Goal: Find specific page/section: Find specific page/section

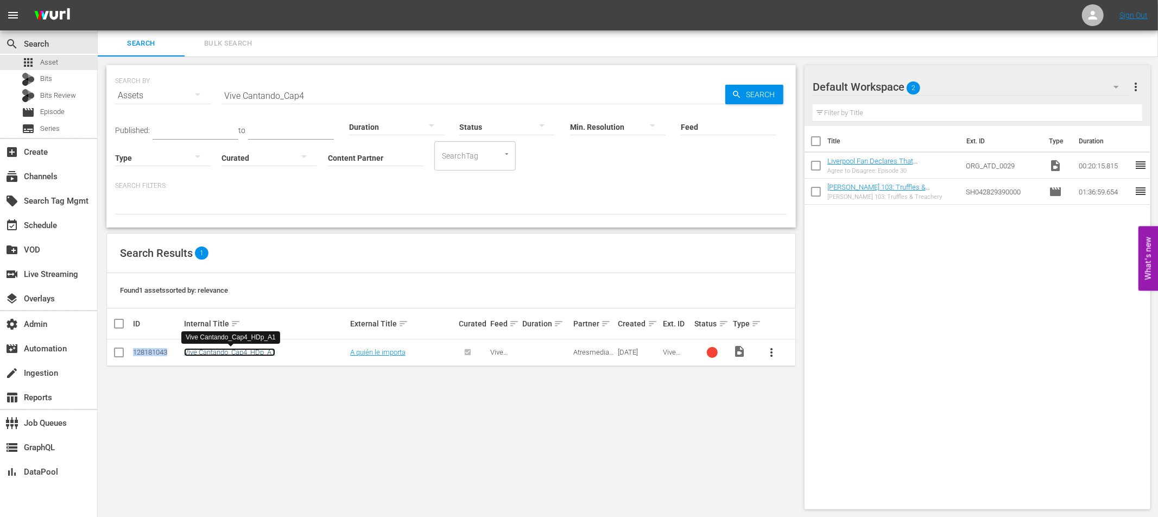
click at [253, 351] on link "Vive Cantando_Cap4_HDp_A1" at bounding box center [229, 352] width 91 height 8
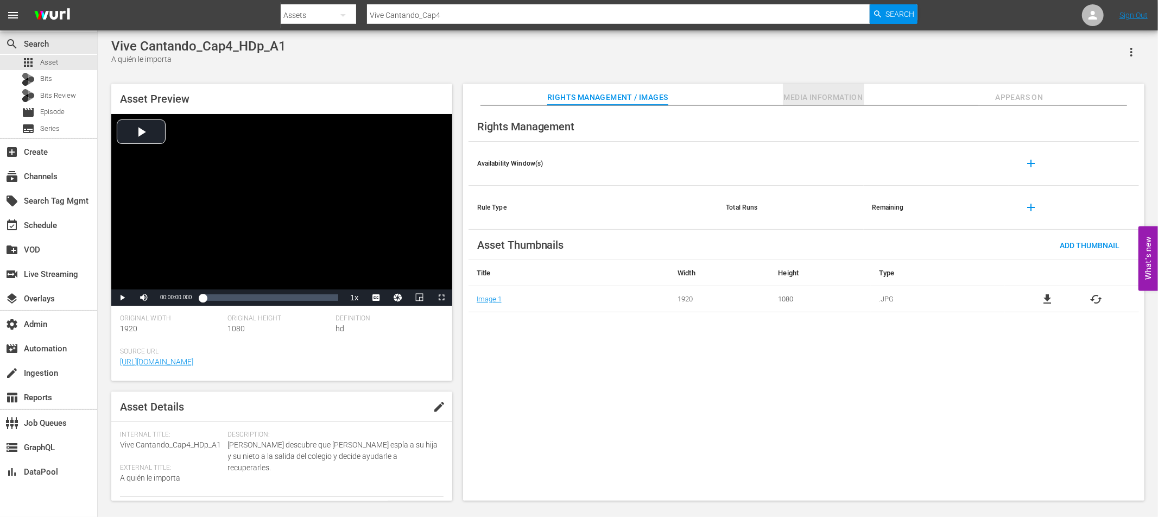
drag, startPoint x: 819, startPoint y: 88, endPoint x: 816, endPoint y: 98, distance: 10.8
click at [819, 88] on button "Media Information" at bounding box center [823, 95] width 81 height 22
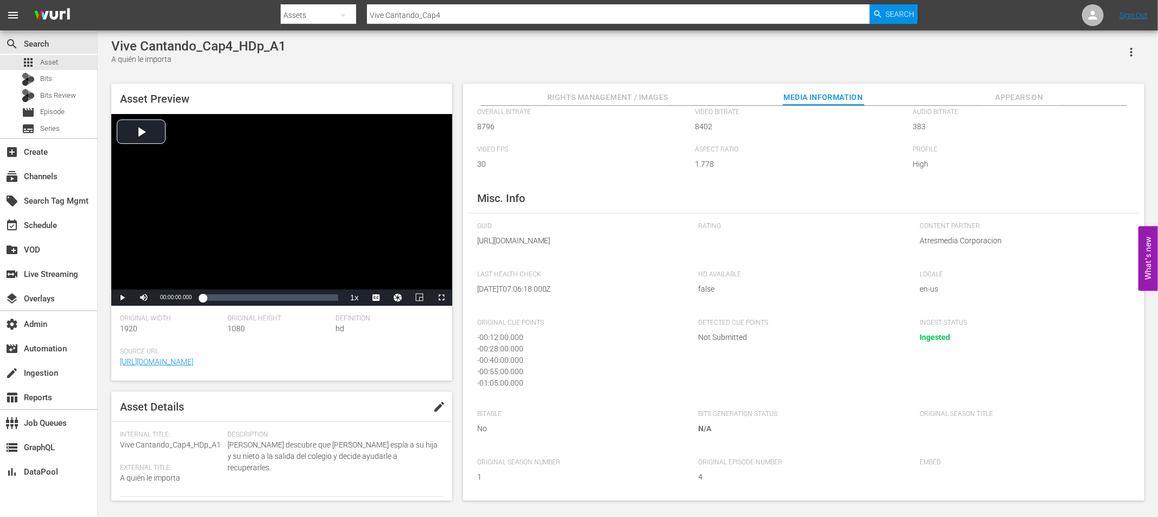
scroll to position [102, 0]
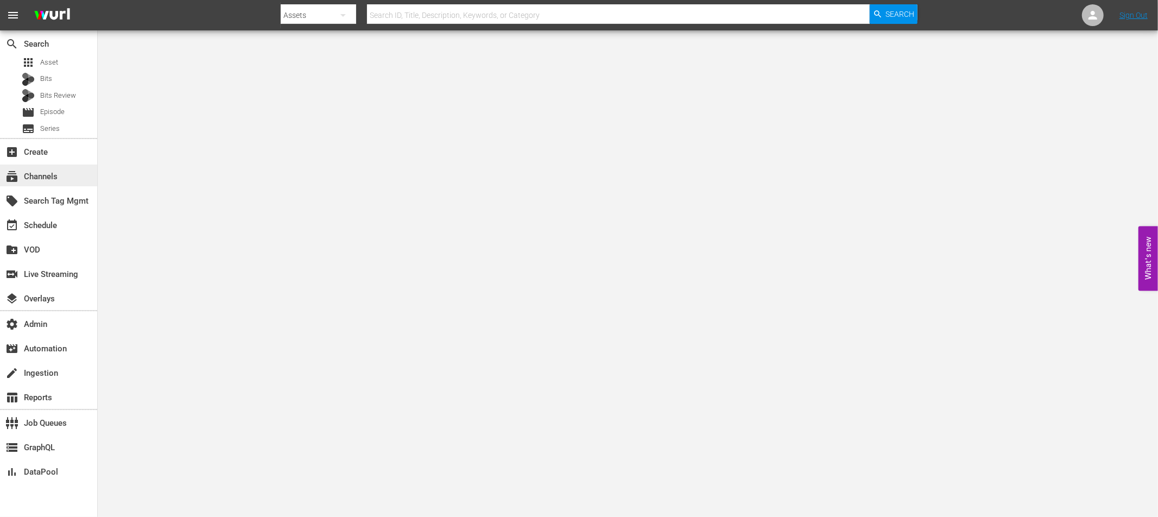
click at [37, 180] on div "subscriptions Channels" at bounding box center [30, 175] width 61 height 10
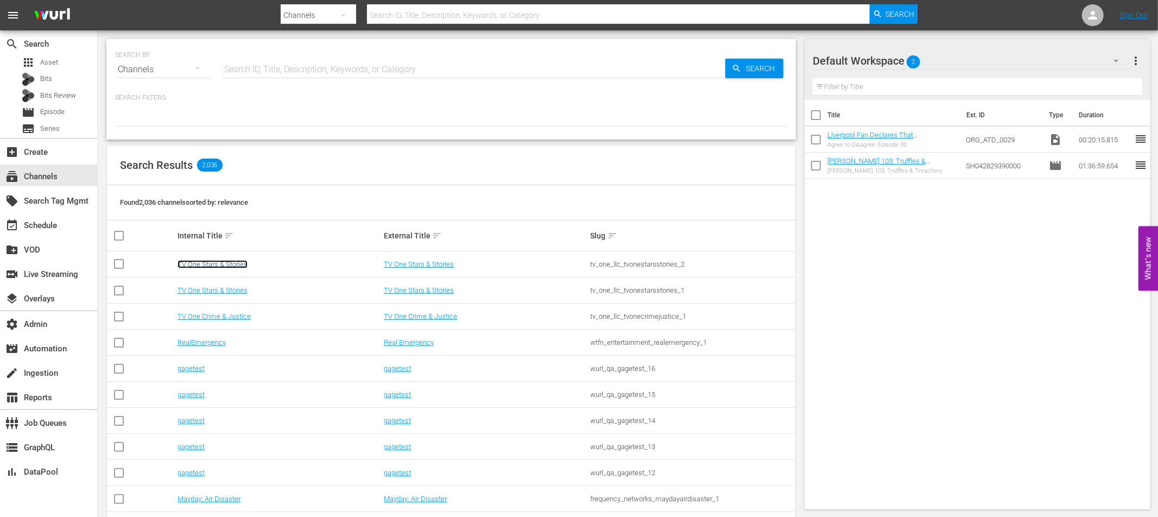
click at [212, 262] on link "TV One Stars & Stories" at bounding box center [212, 264] width 70 height 8
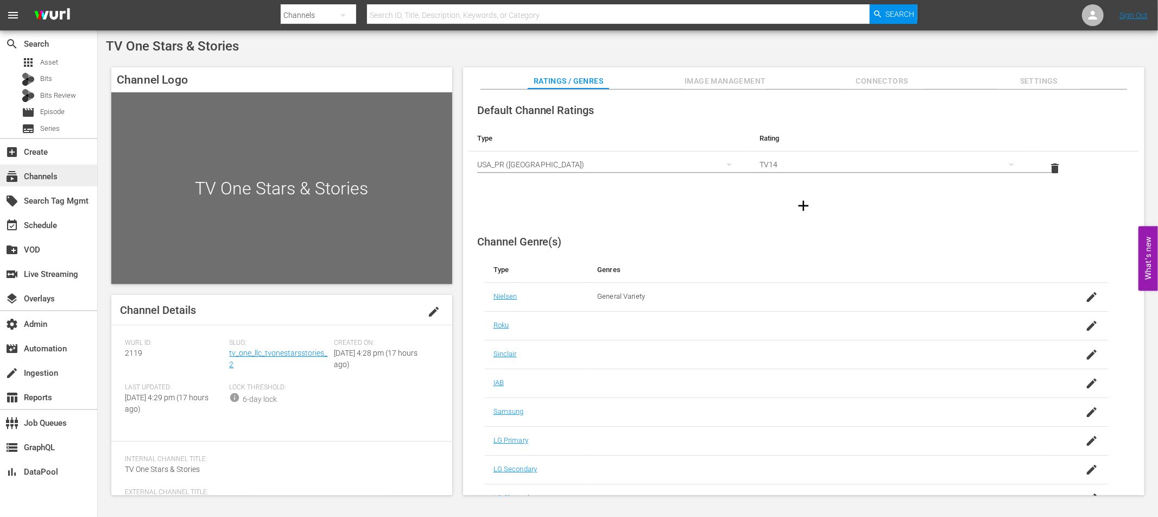
click at [32, 179] on div "subscriptions Channels" at bounding box center [30, 175] width 61 height 10
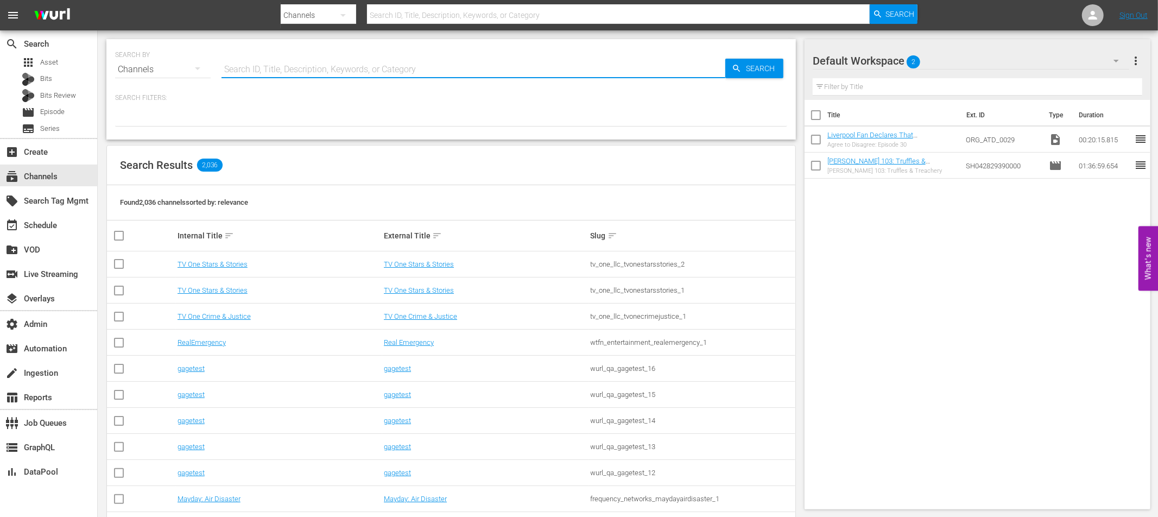
click at [238, 69] on input "text" at bounding box center [473, 69] width 504 height 26
type input "talksport"
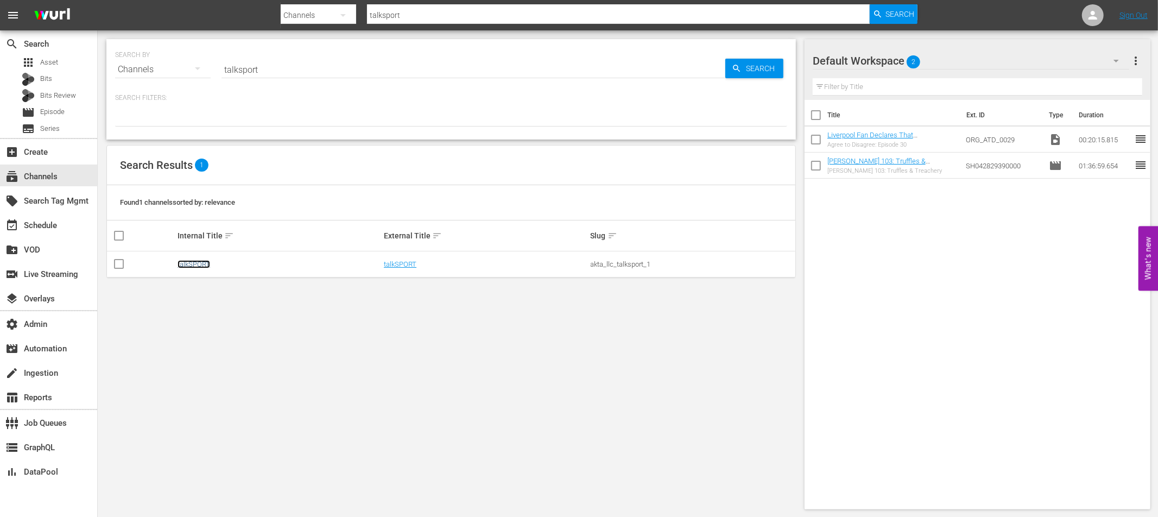
click at [198, 263] on link "talkSPORT" at bounding box center [193, 264] width 33 height 8
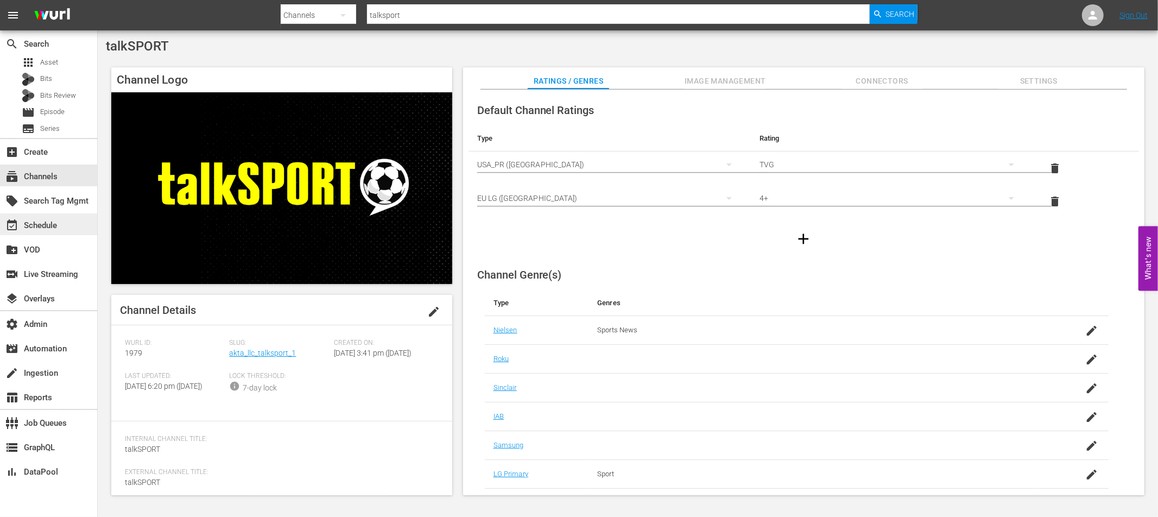
click at [51, 224] on div "event_available Schedule" at bounding box center [30, 224] width 61 height 10
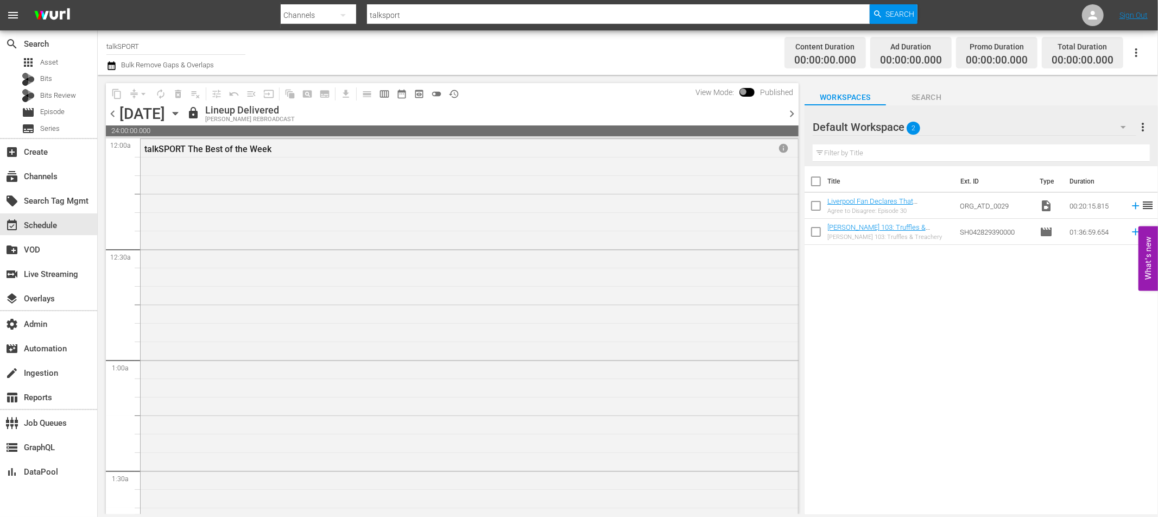
click at [181, 111] on icon "button" at bounding box center [175, 113] width 12 height 12
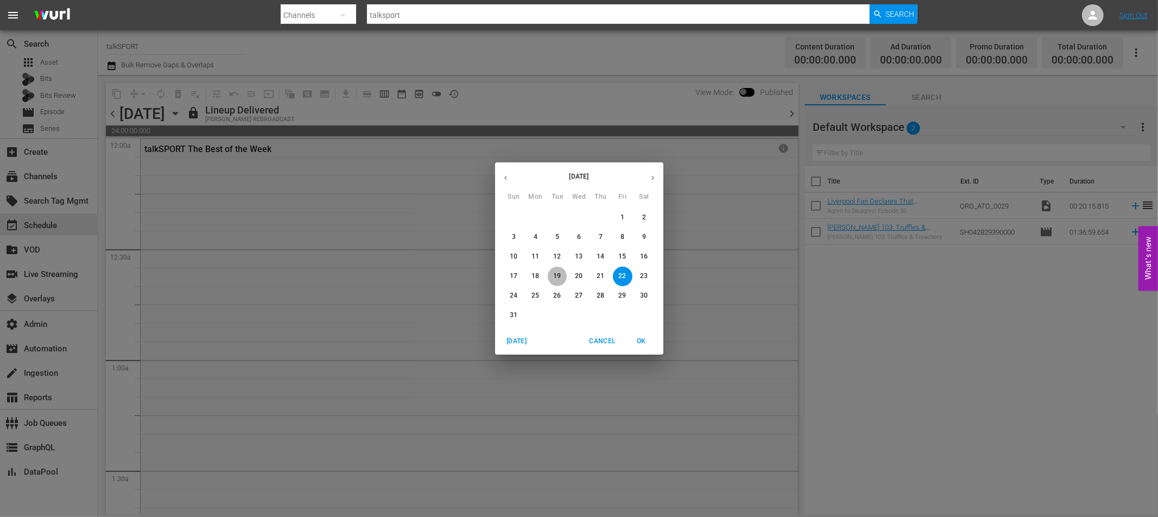
drag, startPoint x: 555, startPoint y: 277, endPoint x: 536, endPoint y: 277, distance: 19.0
click at [555, 277] on p "19" at bounding box center [557, 275] width 8 height 9
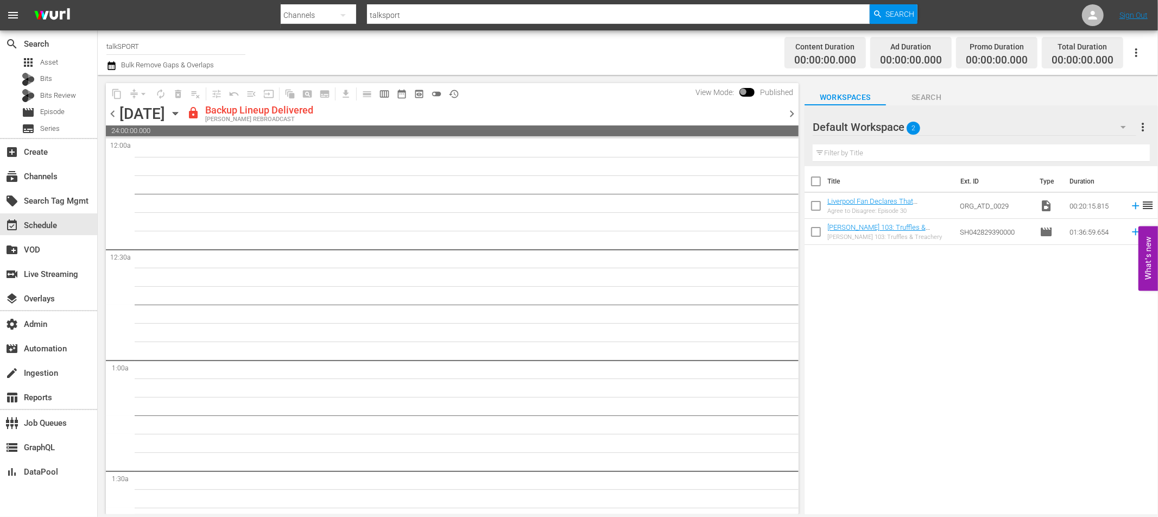
click at [111, 116] on span "chevron_left" at bounding box center [113, 114] width 14 height 14
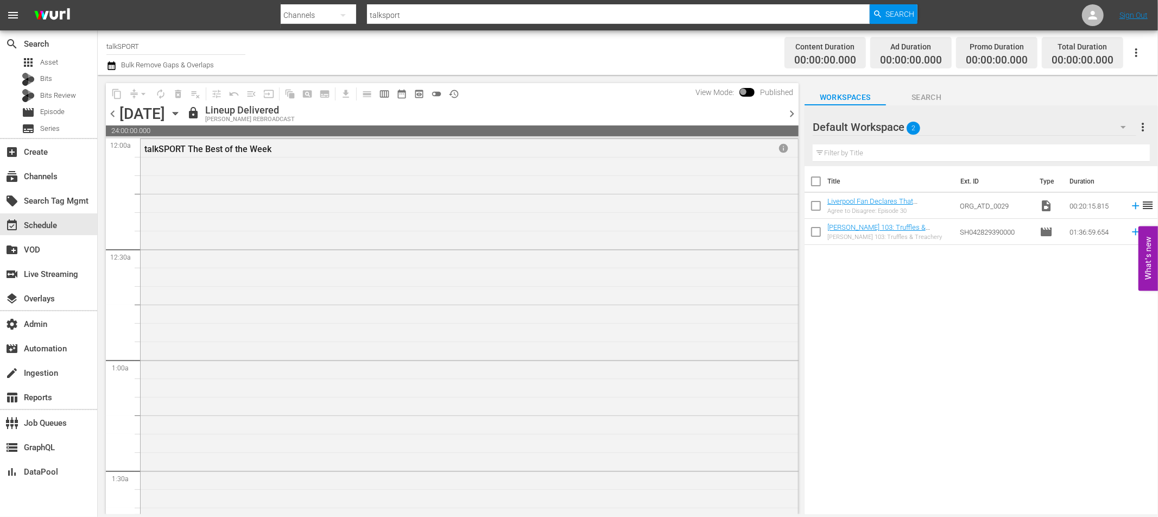
drag, startPoint x: 789, startPoint y: 112, endPoint x: 768, endPoint y: 111, distance: 21.8
click at [789, 112] on span "chevron_right" at bounding box center [792, 114] width 14 height 14
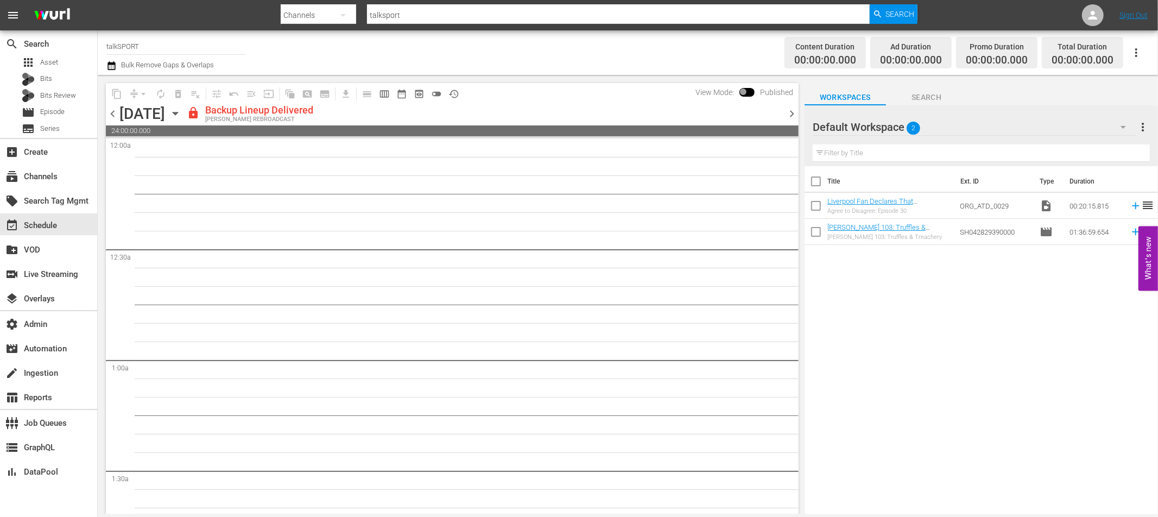
click at [745, 94] on span at bounding box center [746, 92] width 15 height 9
click at [788, 113] on span "chevron_right" at bounding box center [792, 114] width 14 height 14
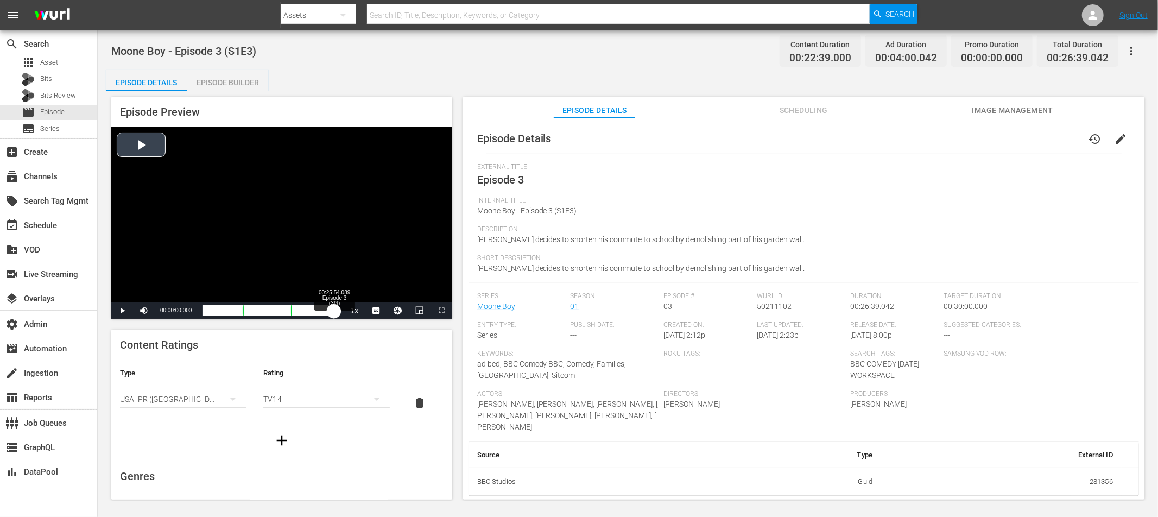
drag, startPoint x: 212, startPoint y: 310, endPoint x: 334, endPoint y: 311, distance: 122.1
click at [334, 311] on div "00:00:00.000" at bounding box center [267, 310] width 131 height 11
